Goal: Task Accomplishment & Management: Use online tool/utility

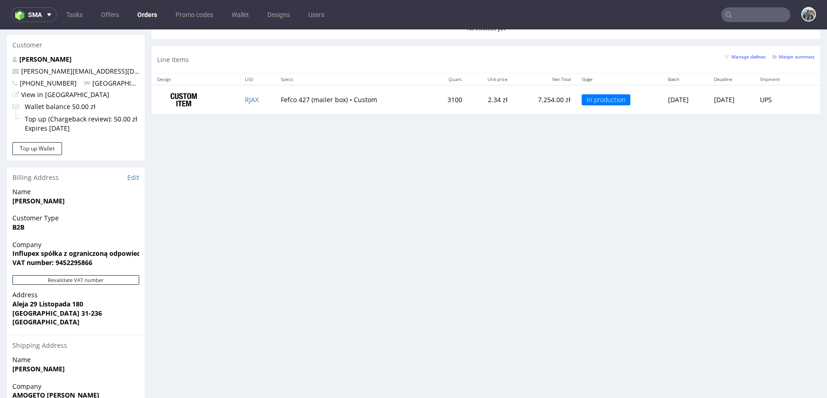
scroll to position [363, 0]
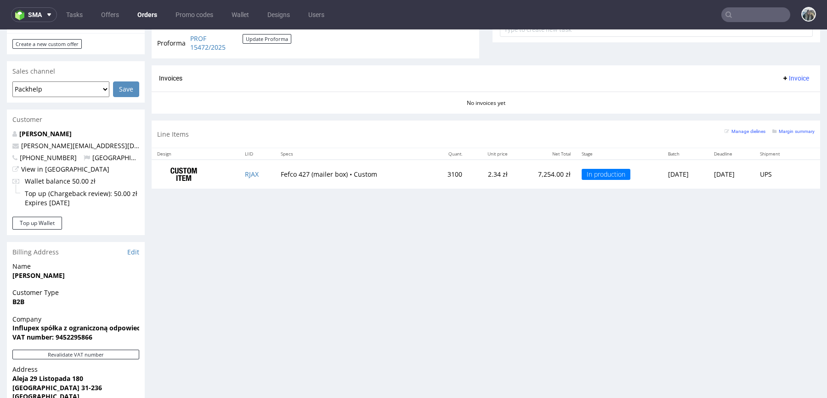
click at [762, 19] on input "text" at bounding box center [756, 14] width 69 height 15
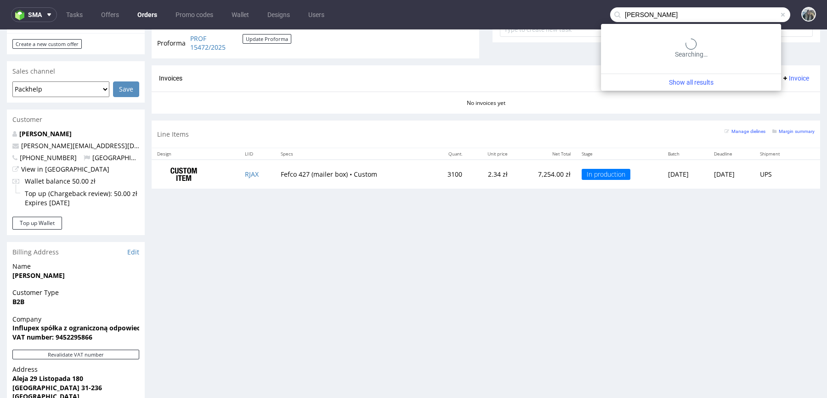
type input "[PERSON_NAME]"
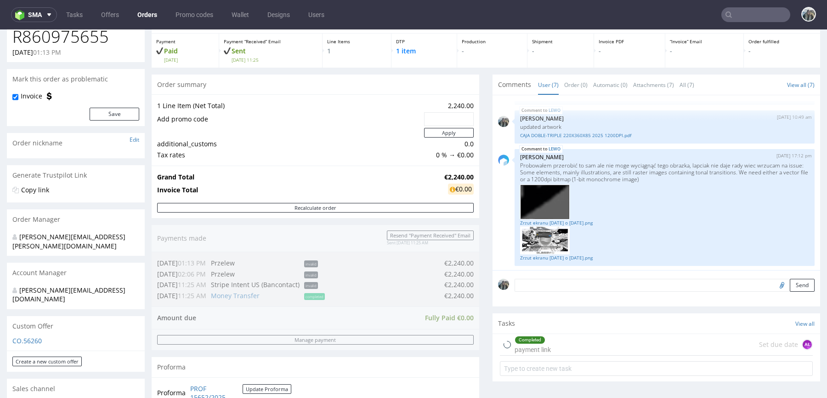
scroll to position [75, 0]
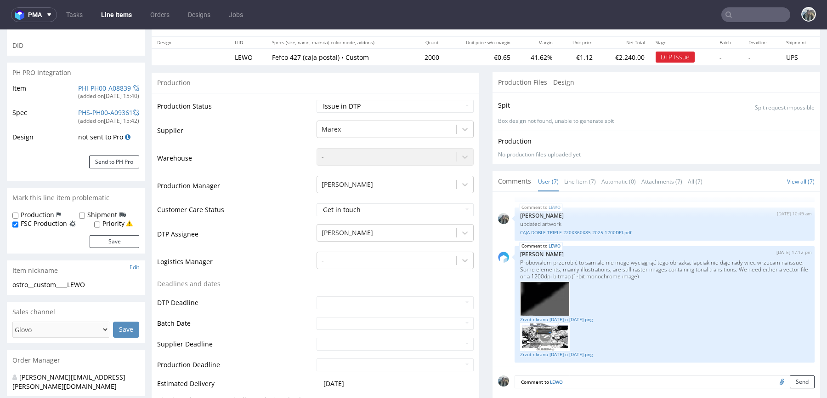
scroll to position [323, 0]
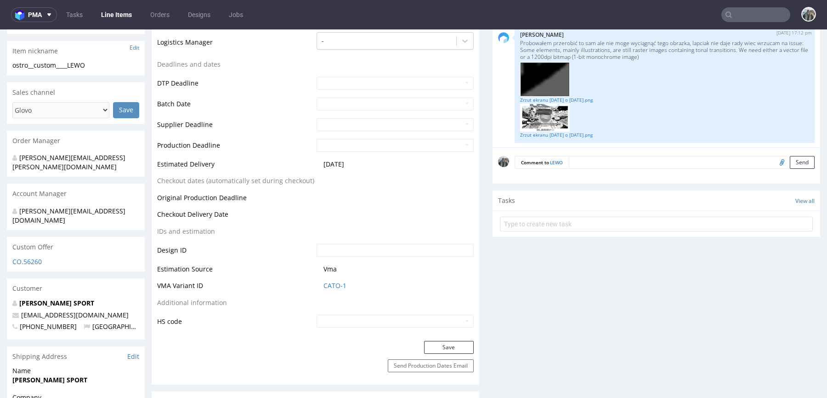
click at [774, 162] on input "file" at bounding box center [780, 162] width 13 height 12
type input "C:\fakepath\diseño caja 1200 ppp mapa bits.pdf"
click at [790, 164] on button "Send" at bounding box center [802, 162] width 25 height 13
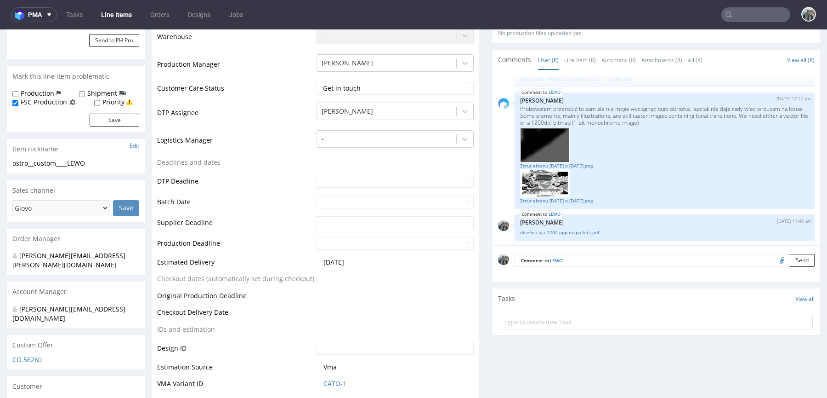
scroll to position [353, 0]
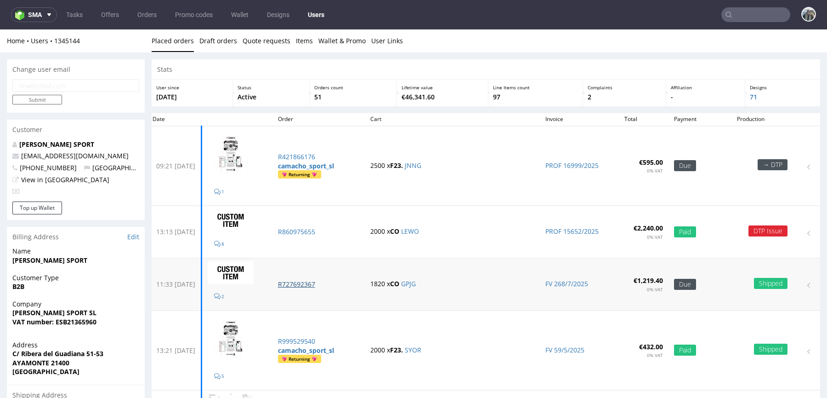
click at [315, 279] on p "R727692367" at bounding box center [318, 283] width 81 height 9
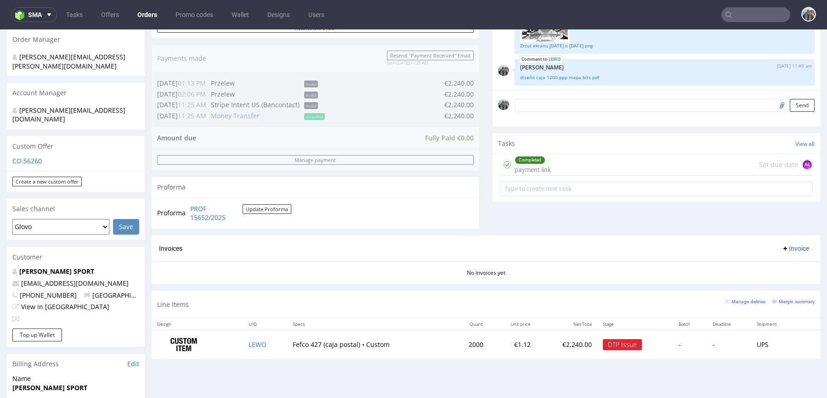
scroll to position [477, 0]
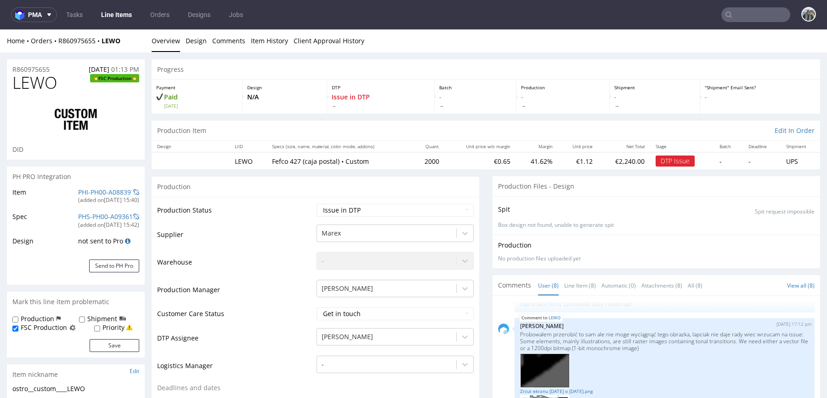
scroll to position [652, 0]
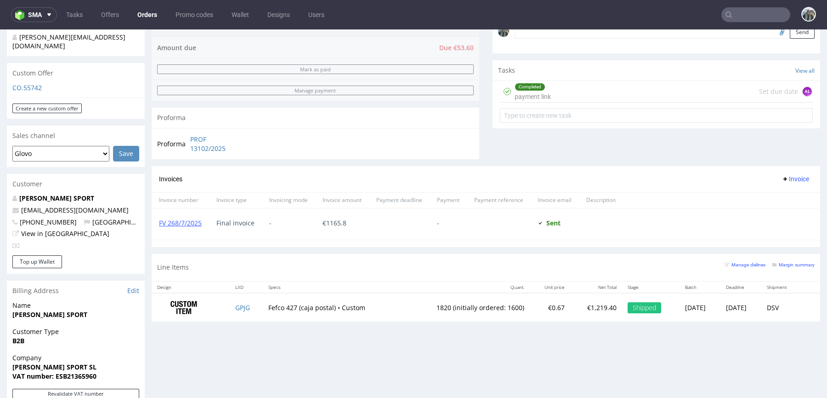
scroll to position [448, 0]
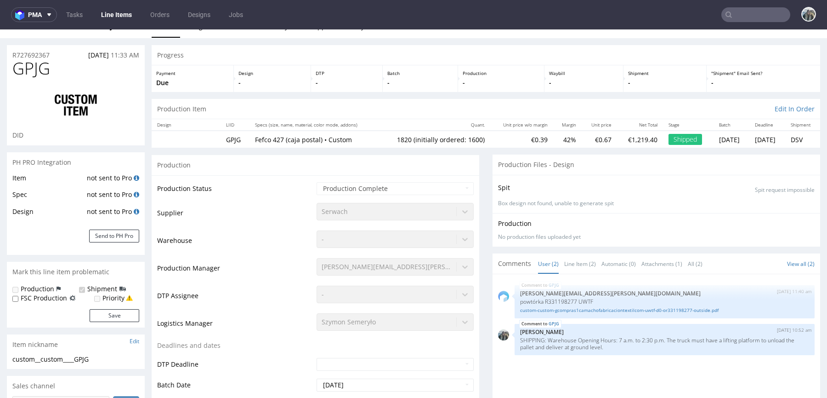
scroll to position [240, 0]
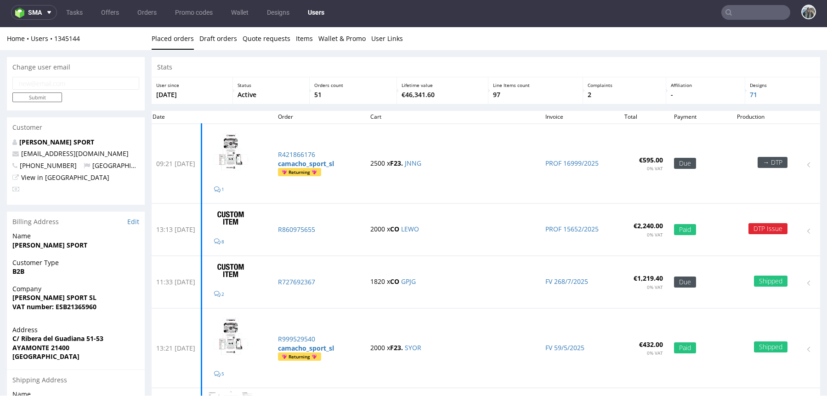
scroll to position [2, 0]
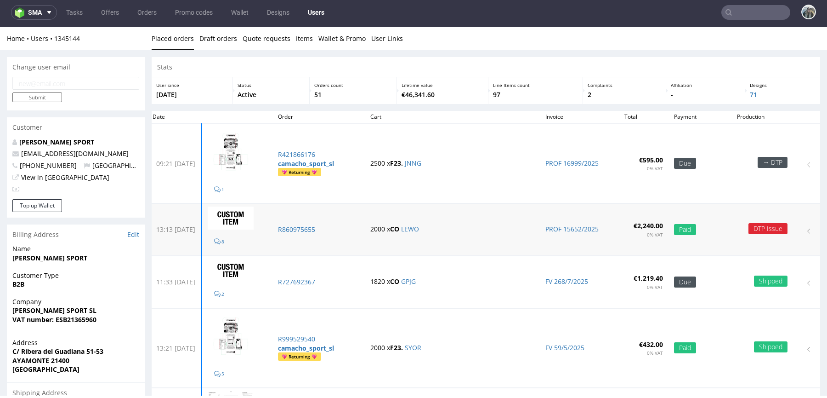
click at [318, 235] on td "R860975655" at bounding box center [319, 230] width 92 height 52
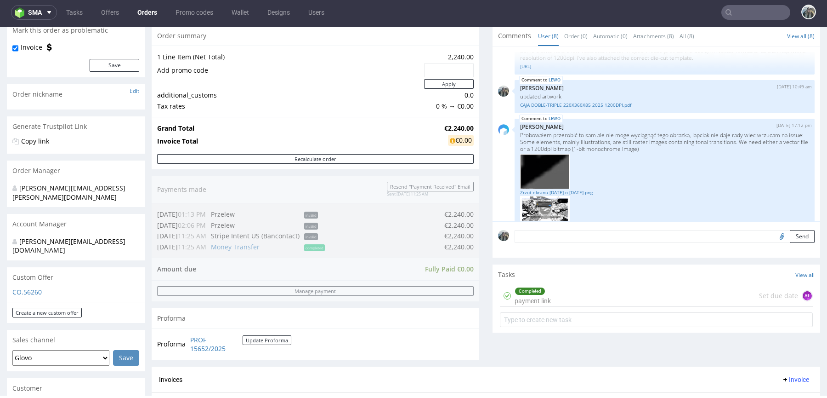
scroll to position [459, 0]
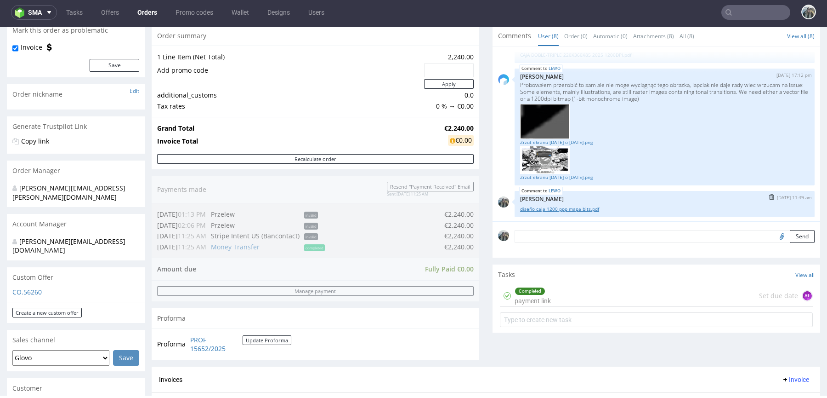
click at [563, 205] on link "diseño caja 1200 ppp mapa bits.pdf" at bounding box center [664, 208] width 289 height 7
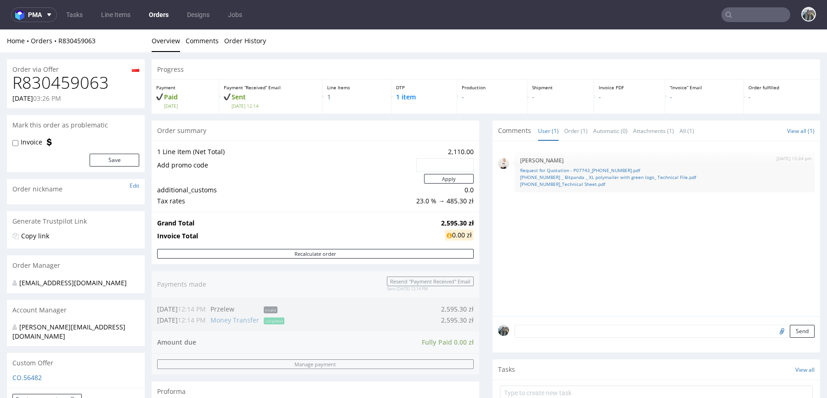
click at [80, 88] on h1 "R830459063" at bounding box center [75, 83] width 127 height 18
copy h1 "R830459063"
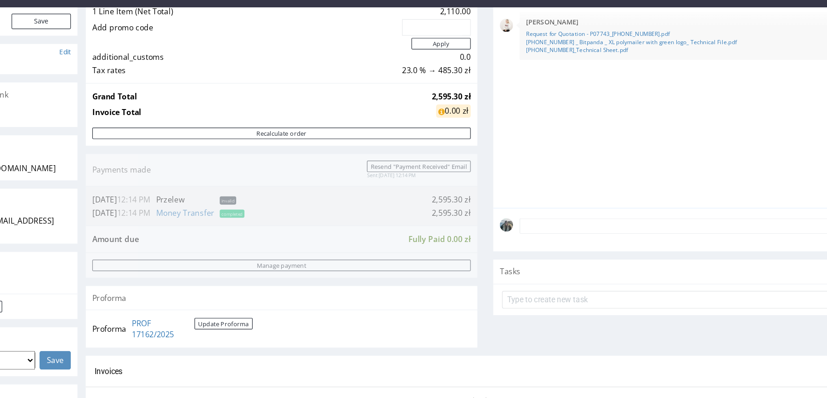
scroll to position [283, 0]
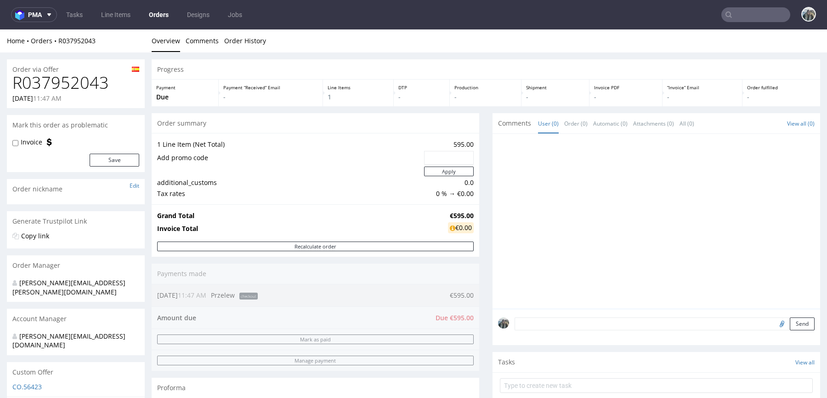
click at [63, 84] on h1 "R037952043" at bounding box center [75, 83] width 127 height 18
copy h1 "R037952043"
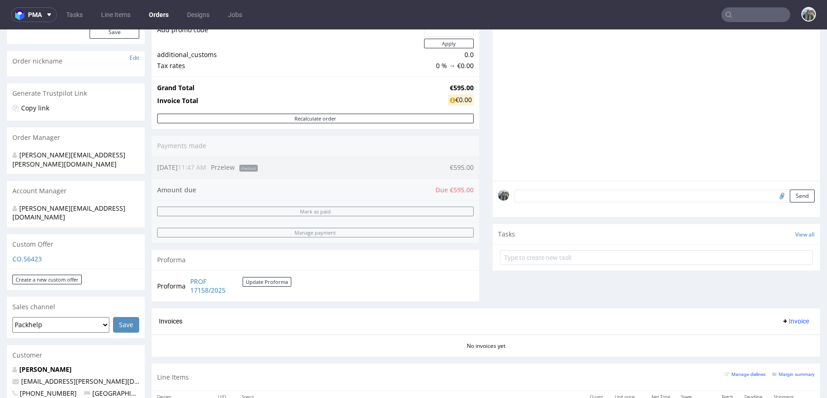
scroll to position [202, 0]
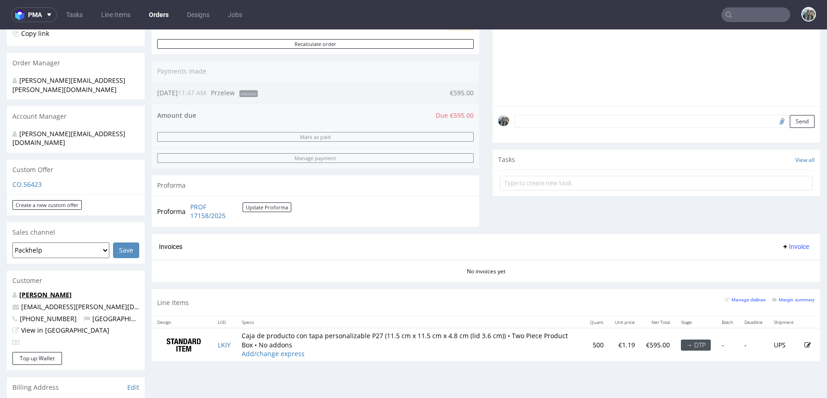
click at [46, 290] on link "Apel Ximena" at bounding box center [45, 294] width 52 height 9
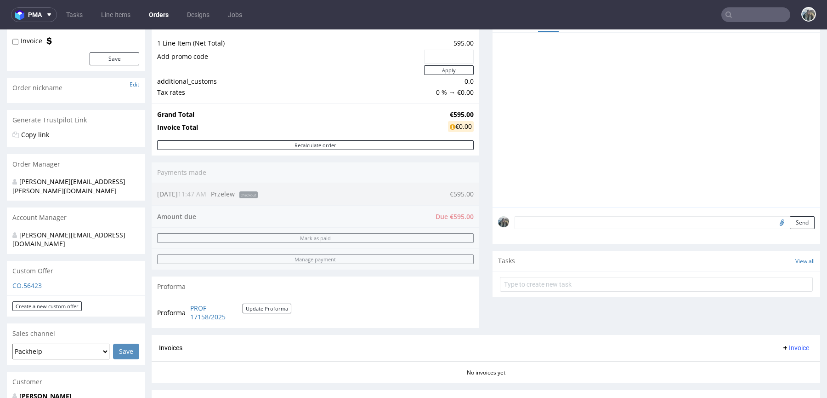
scroll to position [46, 0]
